Goal: Submit feedback/report problem

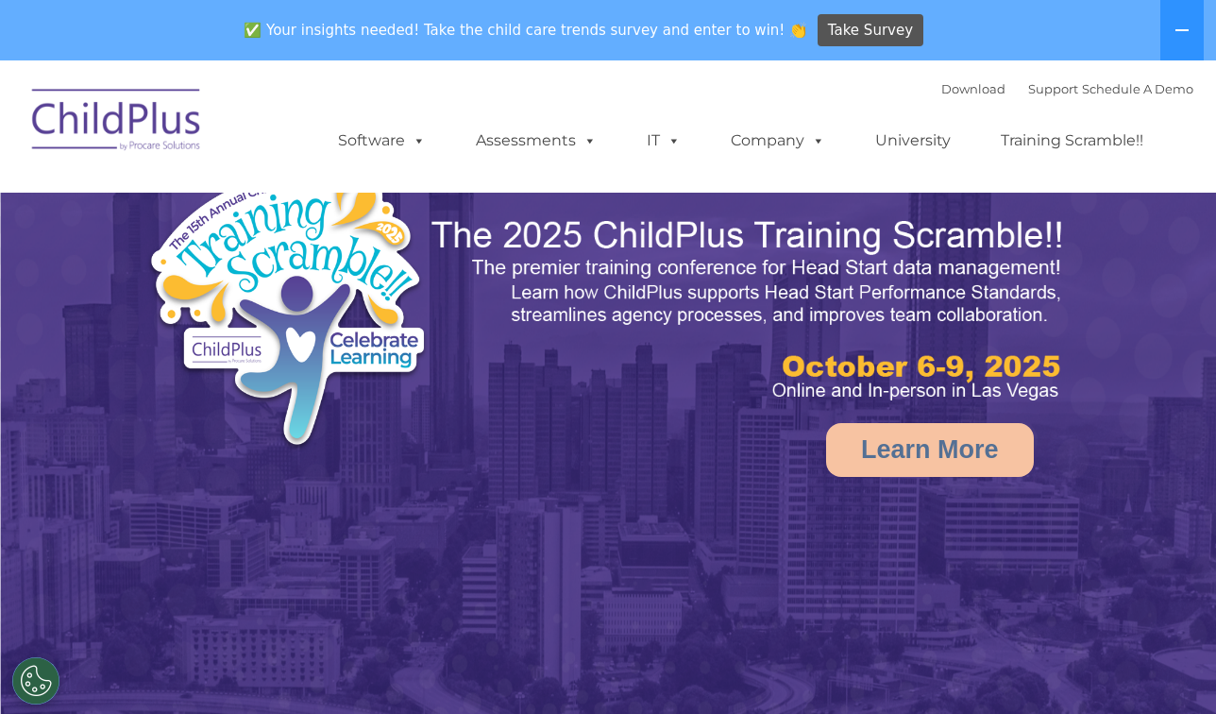
select select "MEDIUM"
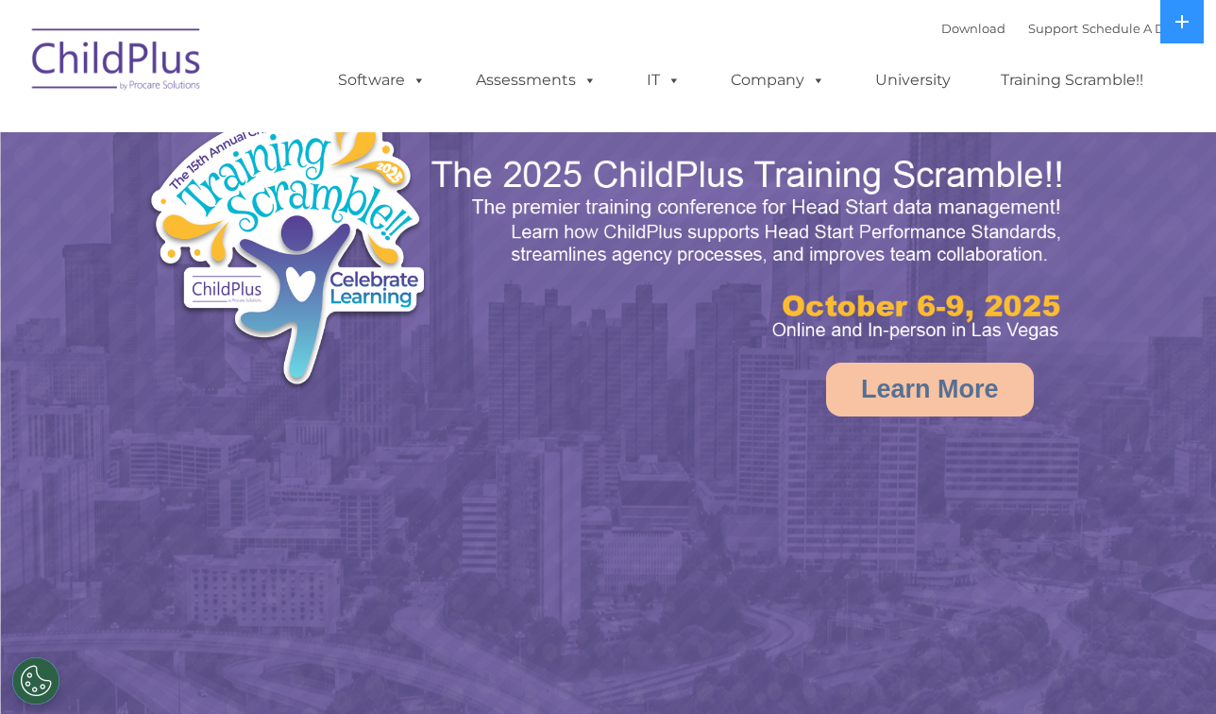
select select "MEDIUM"
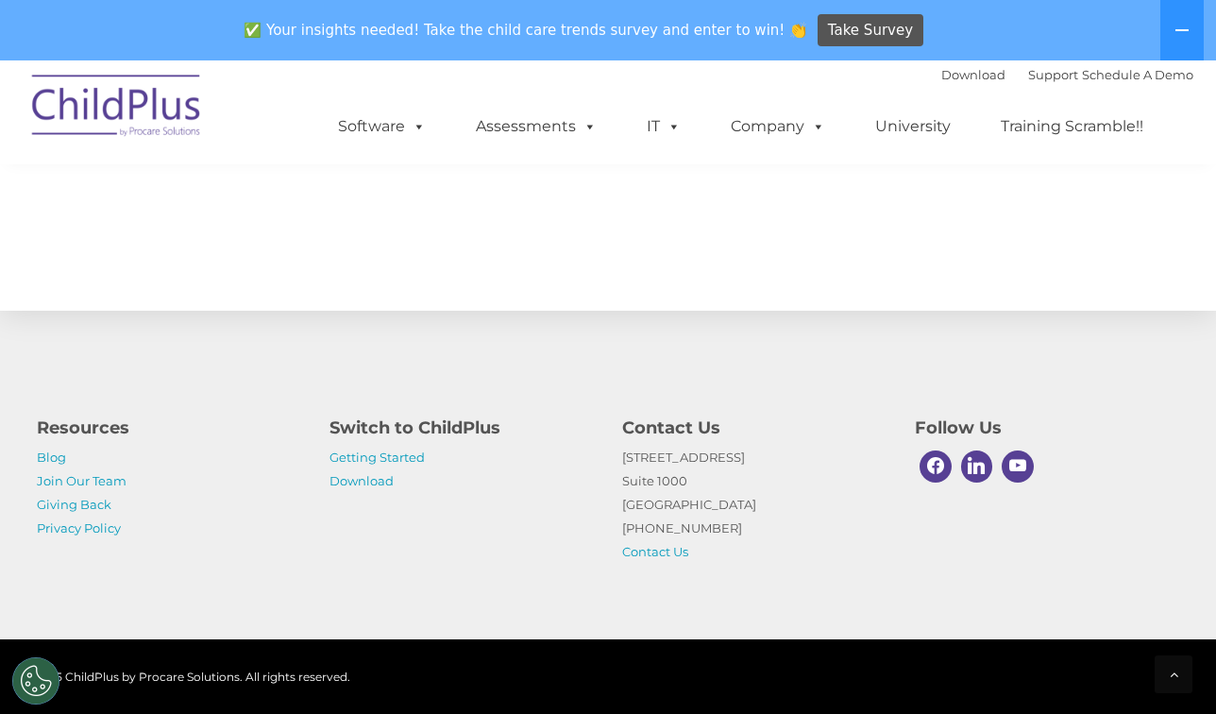
scroll to position [2155, 0]
click at [1171, 46] on button at bounding box center [1181, 30] width 43 height 60
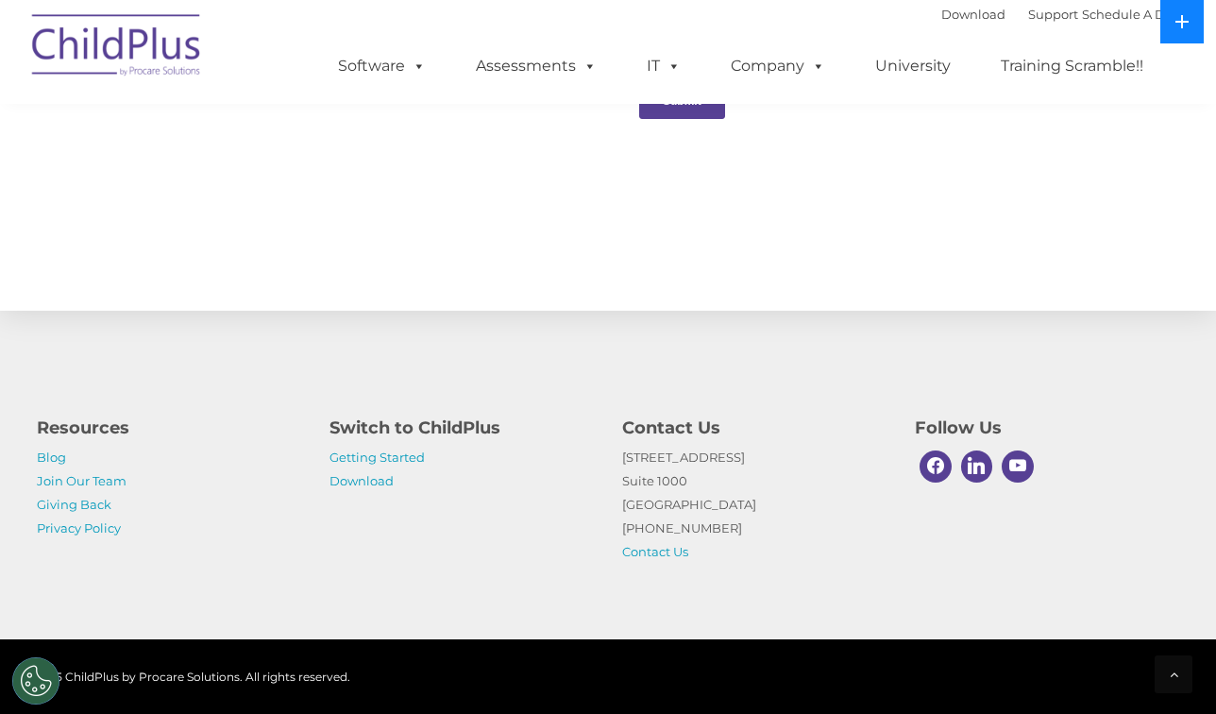
scroll to position [2094, 0]
click at [1178, 28] on icon at bounding box center [1181, 21] width 15 height 15
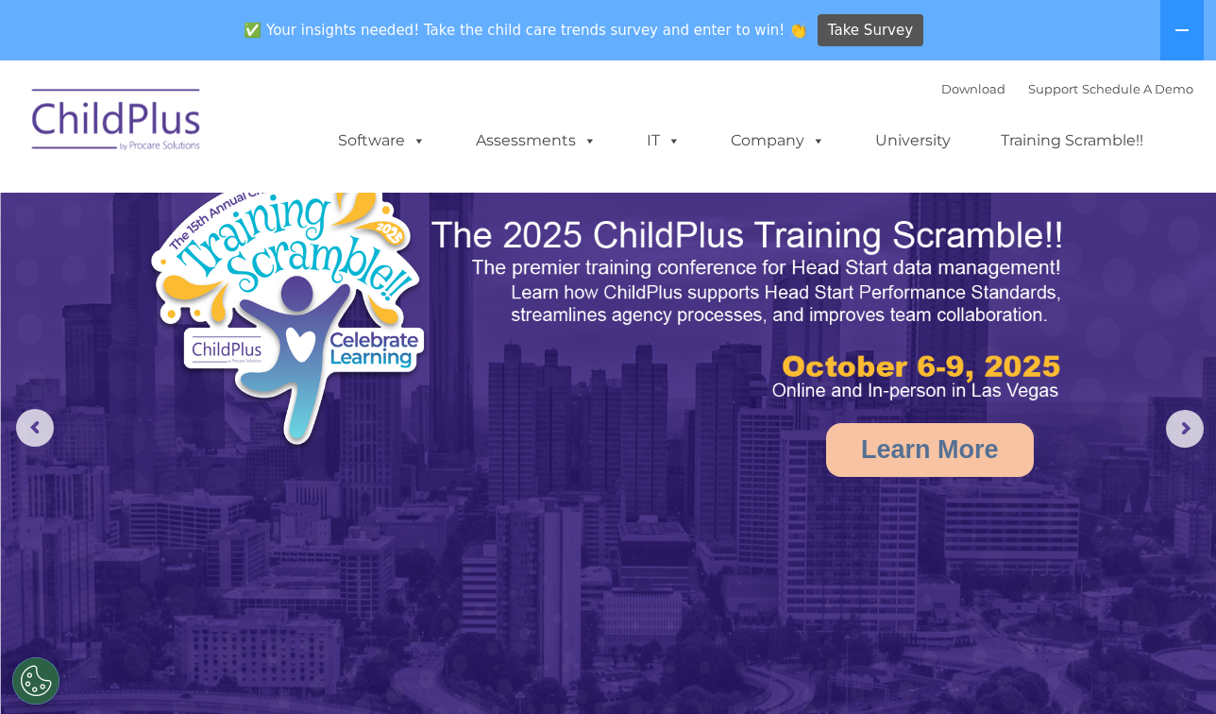
scroll to position [0, 0]
